Goal: Register for event/course

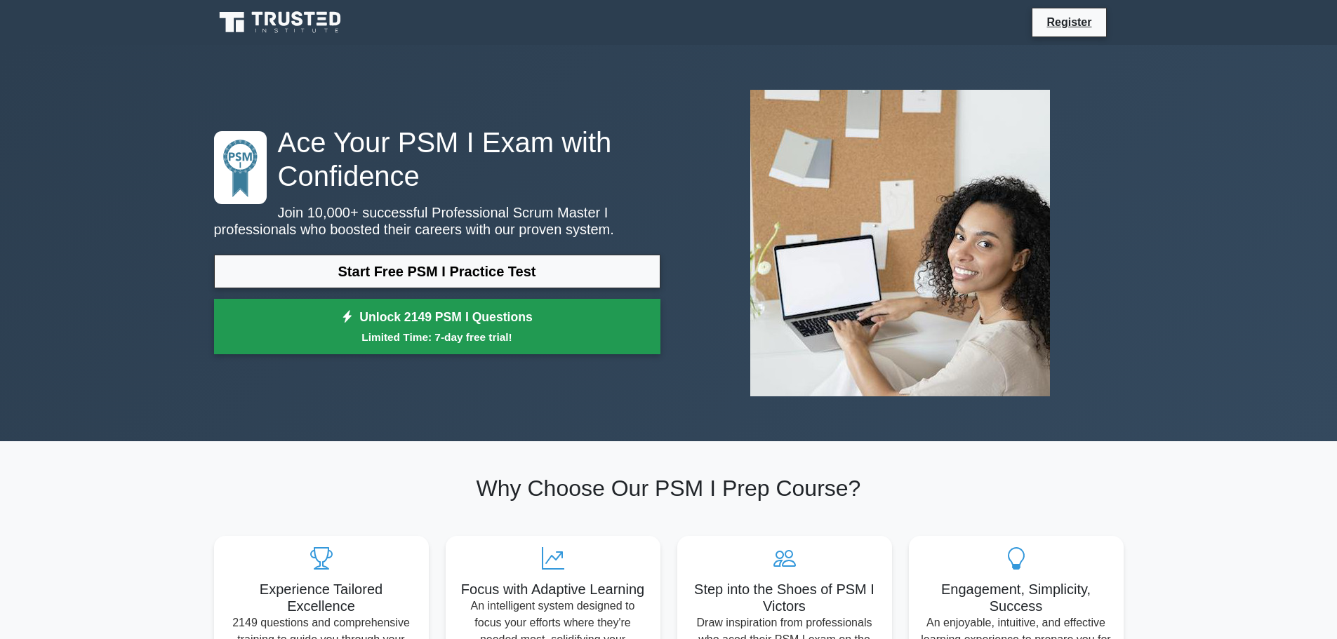
click at [408, 324] on link "Unlock 2149 PSM I Questions Limited Time: 7-day free trial!" at bounding box center [437, 327] width 446 height 56
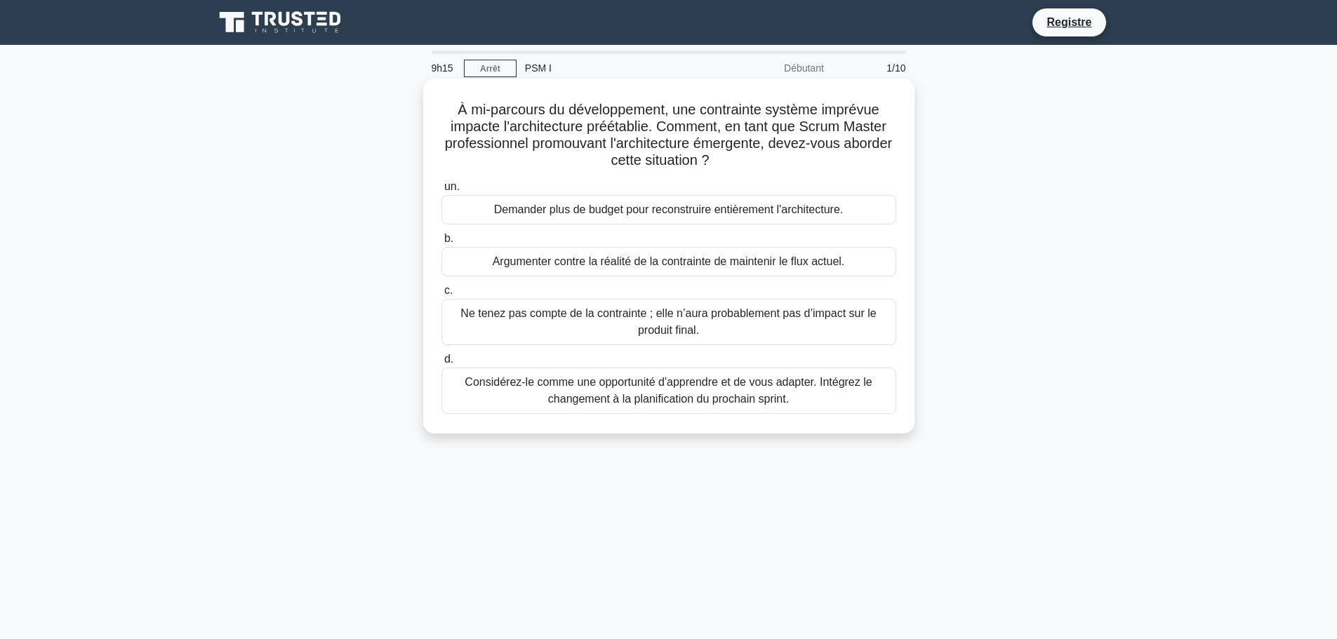
click at [612, 385] on font "Considérez-le comme une opportunité d'apprendre et de vous adapter. Intégrez le…" at bounding box center [668, 390] width 407 height 29
click at [441, 364] on input "d. Considérez-le comme une opportunité d'apprendre et de vous adapter. Intégrez…" at bounding box center [441, 359] width 0 height 9
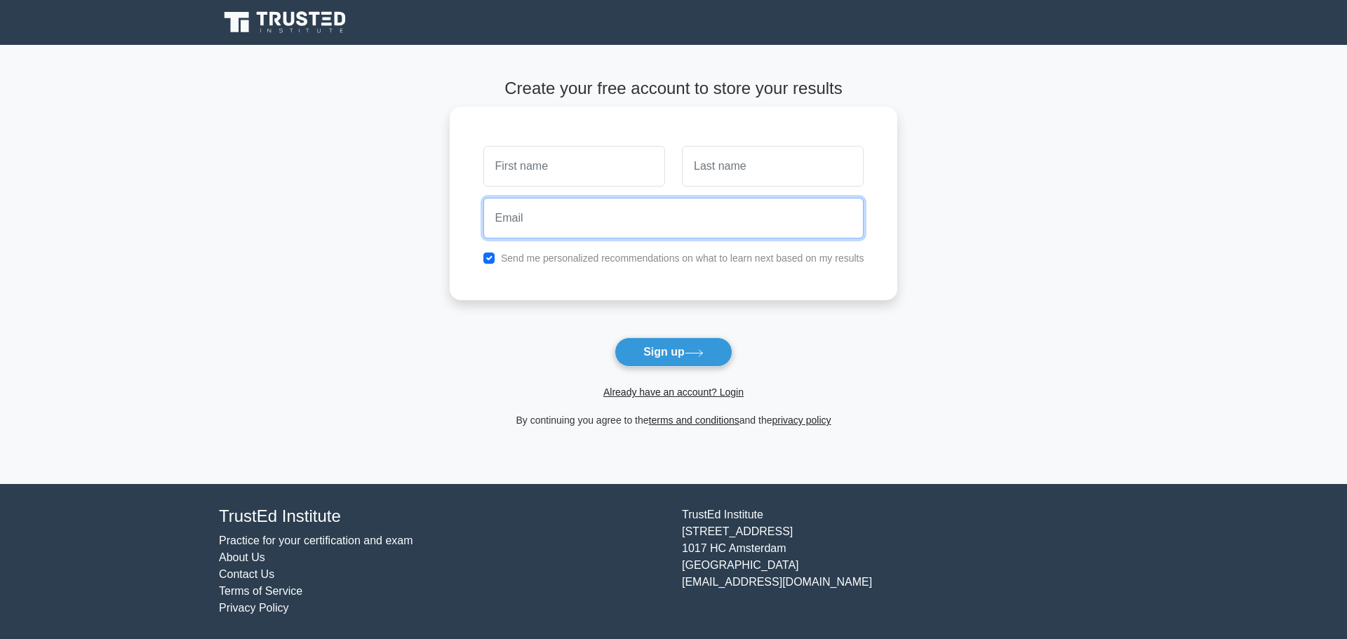
click at [513, 225] on input "email" at bounding box center [674, 218] width 381 height 41
click at [1074, 234] on main "Create your free account to store your results Send me personalized recommendat…" at bounding box center [673, 264] width 1347 height 439
